Goal: Information Seeking & Learning: Learn about a topic

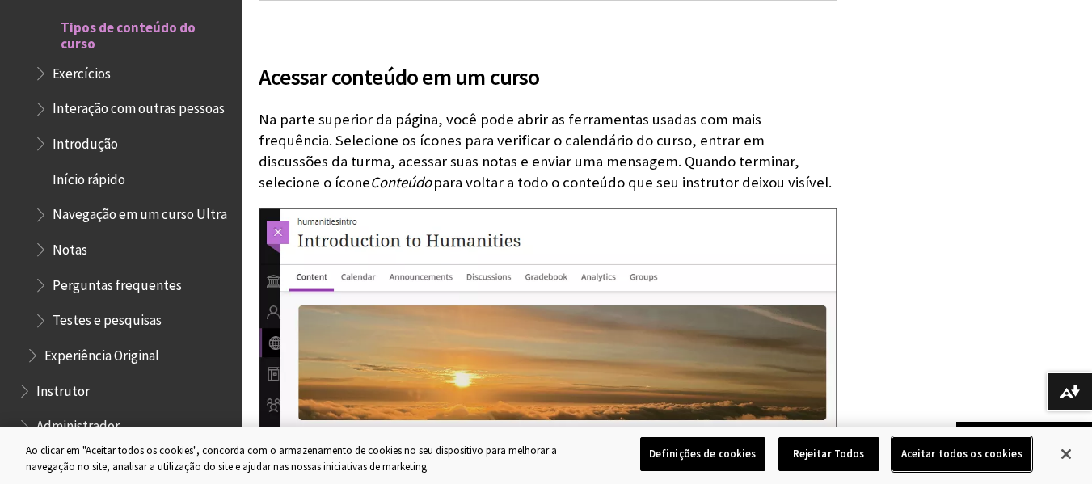
click at [938, 458] on button "Aceitar todos os cookies" at bounding box center [961, 454] width 139 height 34
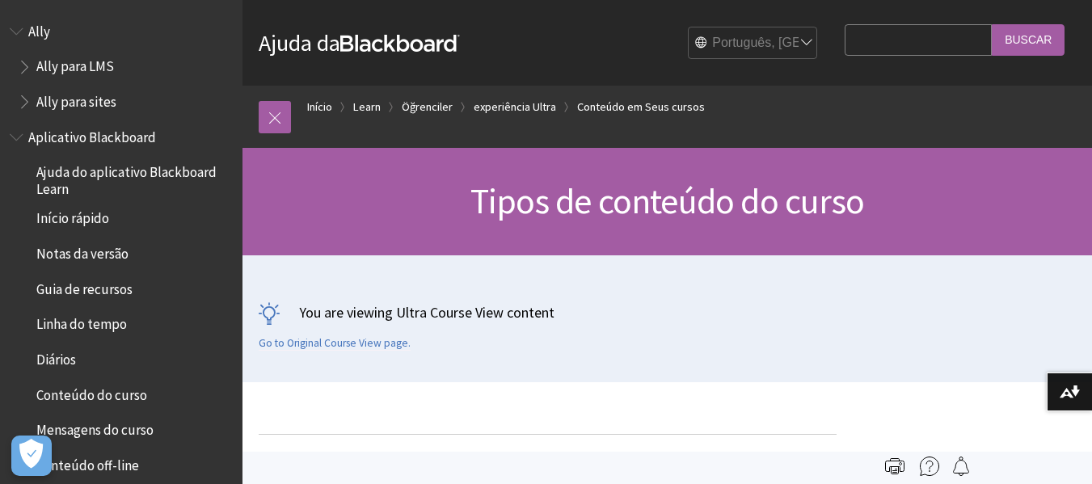
click at [922, 32] on input "Search Query" at bounding box center [918, 40] width 147 height 32
type input "AULAS GRAVADAS"
click at [992, 24] on input "Buscar" at bounding box center [1028, 40] width 73 height 32
click at [1027, 38] on input "Buscar" at bounding box center [1028, 40] width 73 height 32
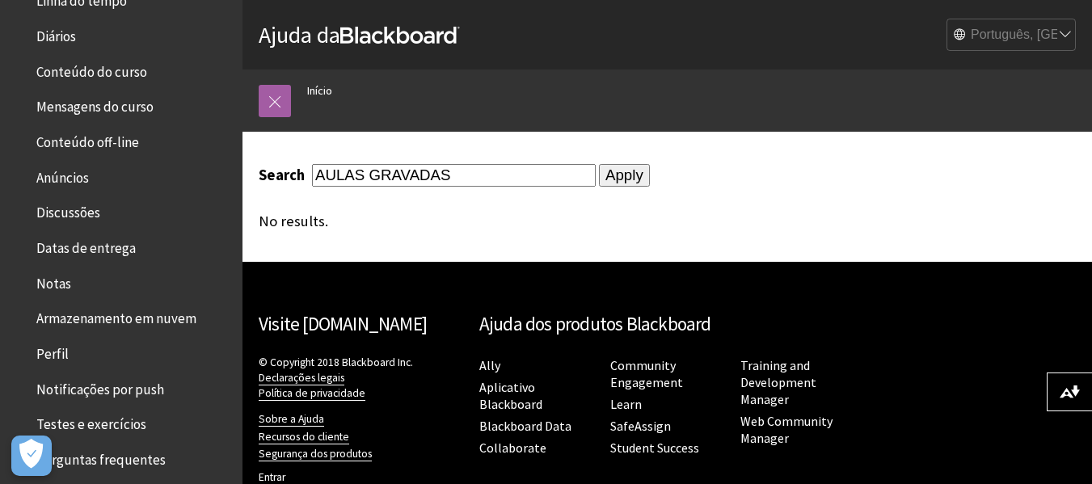
scroll to position [404, 0]
